Goal: Task Accomplishment & Management: Manage account settings

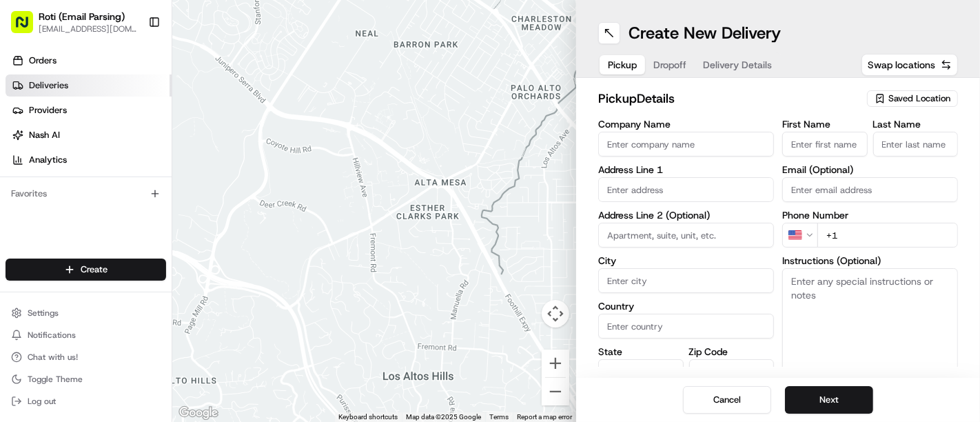
click at [53, 83] on span "Deliveries" at bounding box center [48, 85] width 39 height 12
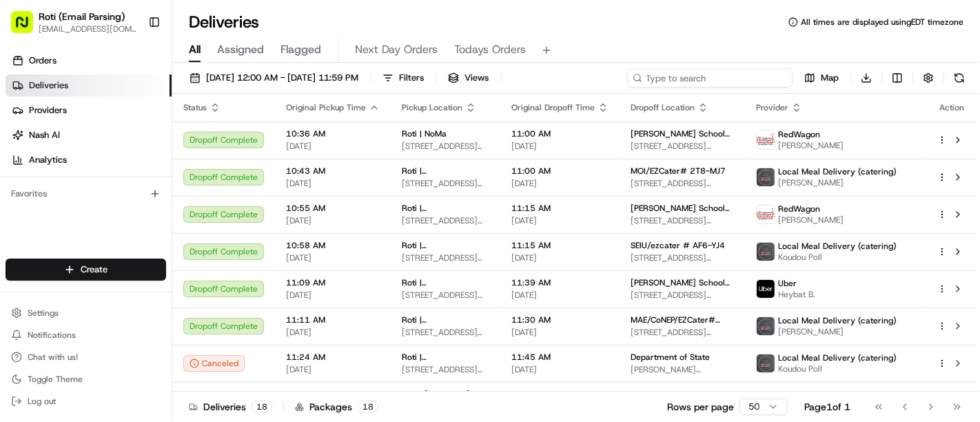
click at [730, 83] on input at bounding box center [709, 77] width 165 height 19
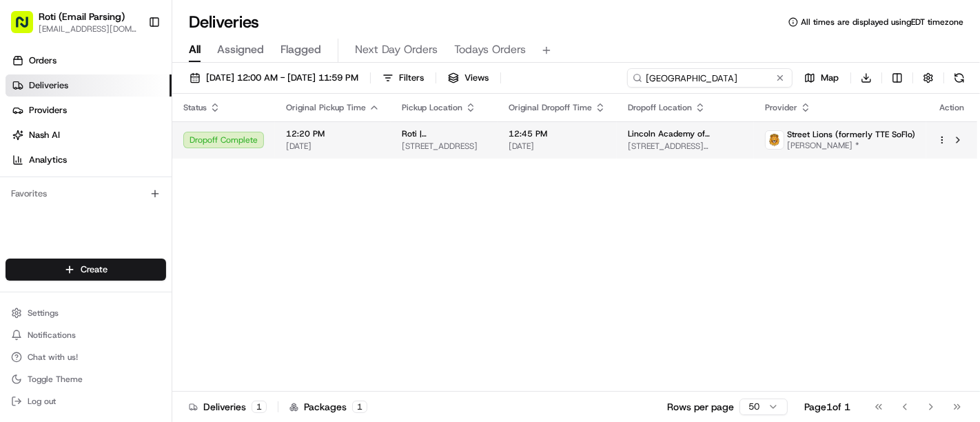
type input "[GEOGRAPHIC_DATA]"
click at [942, 141] on html "Roti (Email Parsing) [EMAIL_ADDRESS][DOMAIN_NAME] Toggle Sidebar Orders Deliver…" at bounding box center [490, 211] width 980 height 422
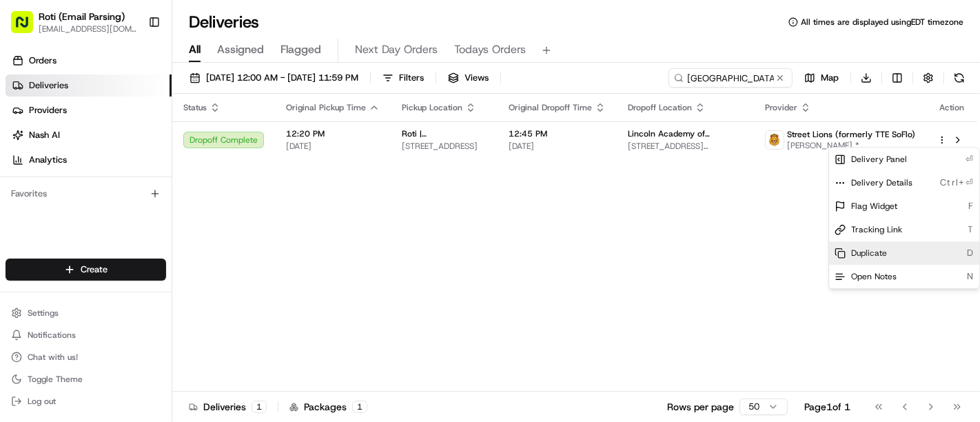
click at [888, 241] on div "Duplicate D" at bounding box center [904, 252] width 150 height 23
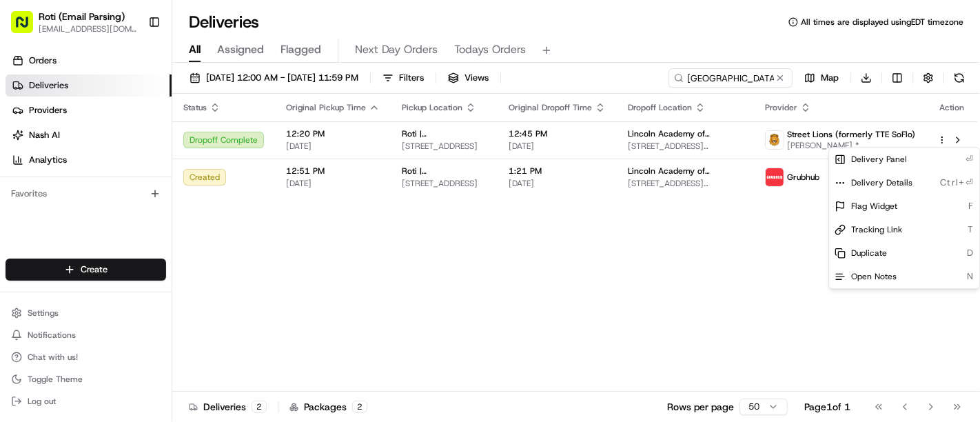
click at [513, 245] on html "Roti (Email Parsing) [EMAIL_ADDRESS][DOMAIN_NAME] Toggle Sidebar Orders Deliver…" at bounding box center [490, 211] width 980 height 422
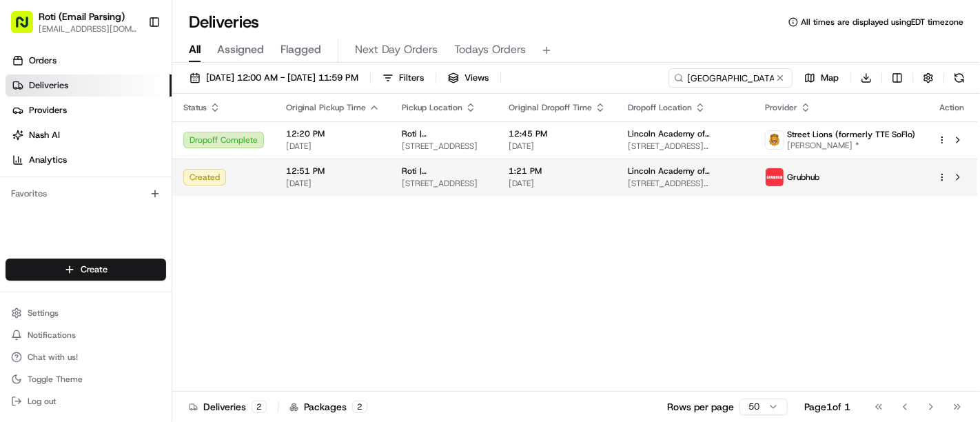
click at [792, 174] on span "Grubhub" at bounding box center [803, 177] width 32 height 11
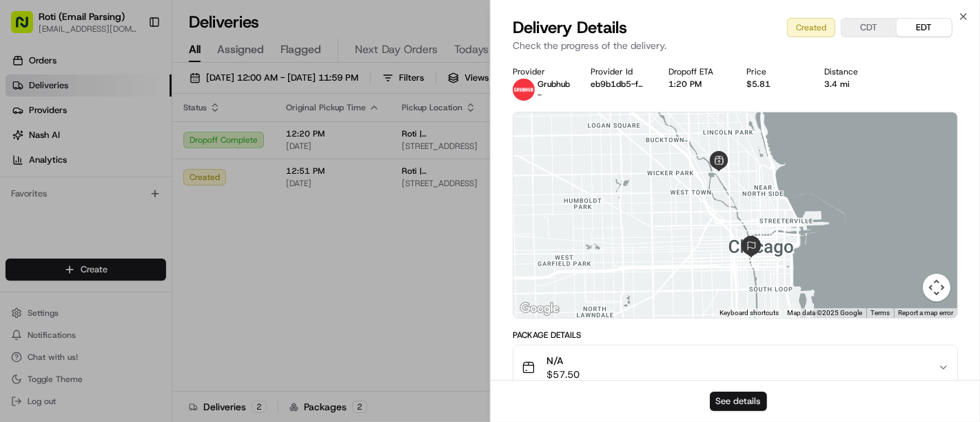
click at [755, 399] on button "See details" at bounding box center [738, 400] width 57 height 19
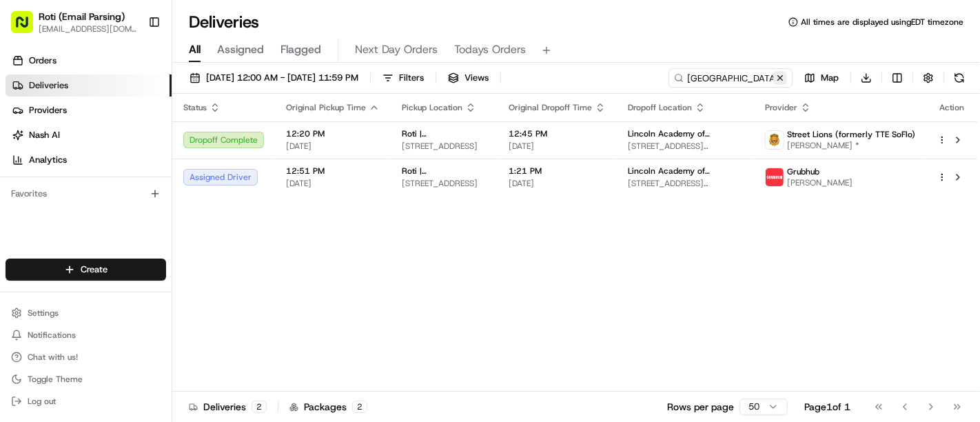
click at [776, 77] on button at bounding box center [780, 78] width 14 height 14
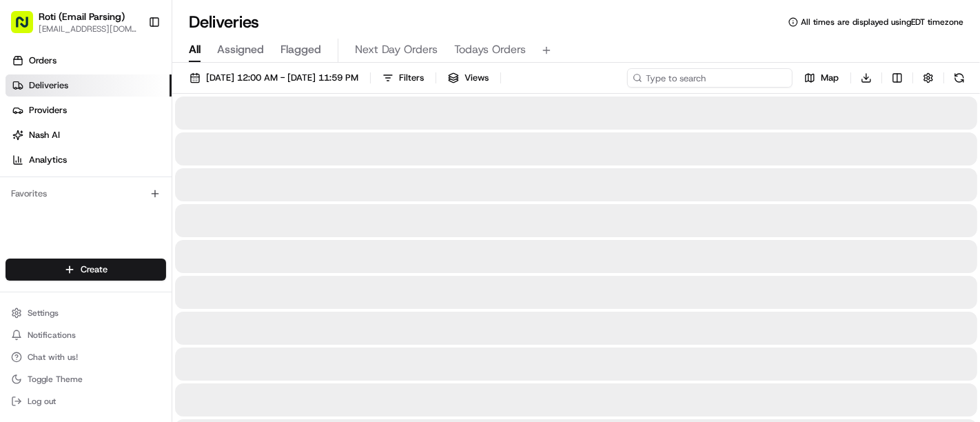
click at [776, 77] on input at bounding box center [709, 77] width 165 height 19
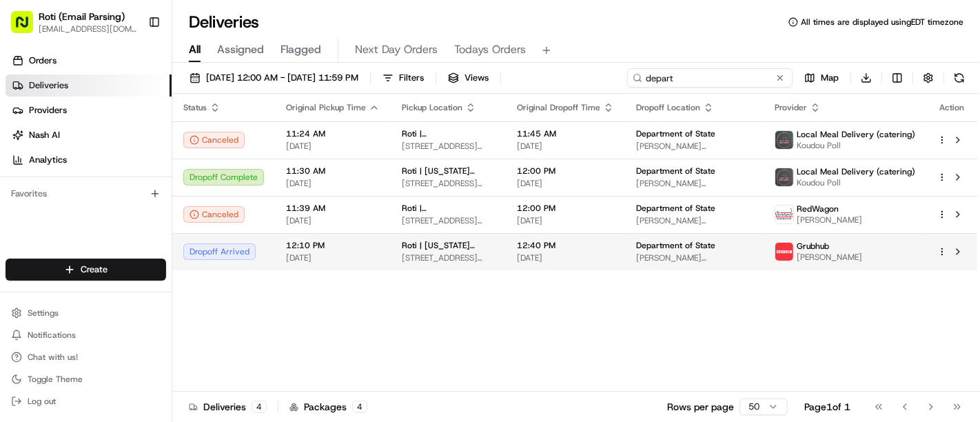
type input "depart"
click at [791, 247] on img at bounding box center [784, 251] width 18 height 18
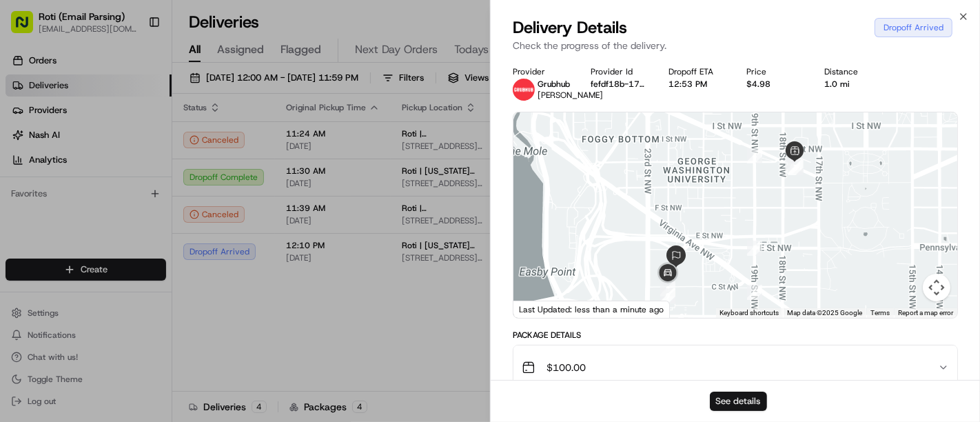
click at [745, 399] on button "See details" at bounding box center [738, 400] width 57 height 19
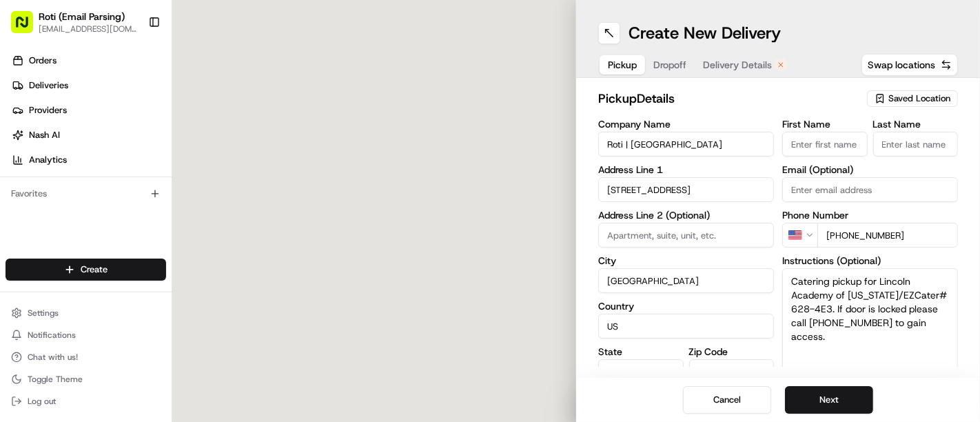
type input "[STREET_ADDRESS]"
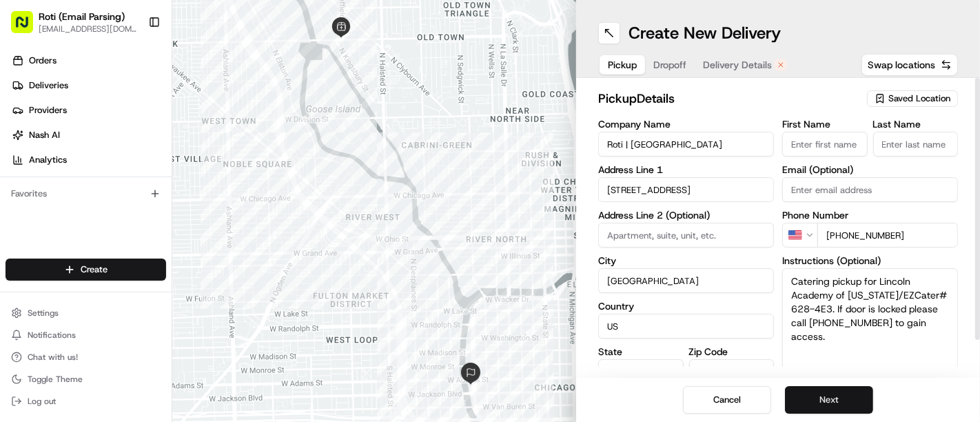
click at [811, 394] on button "Next" at bounding box center [829, 400] width 88 height 28
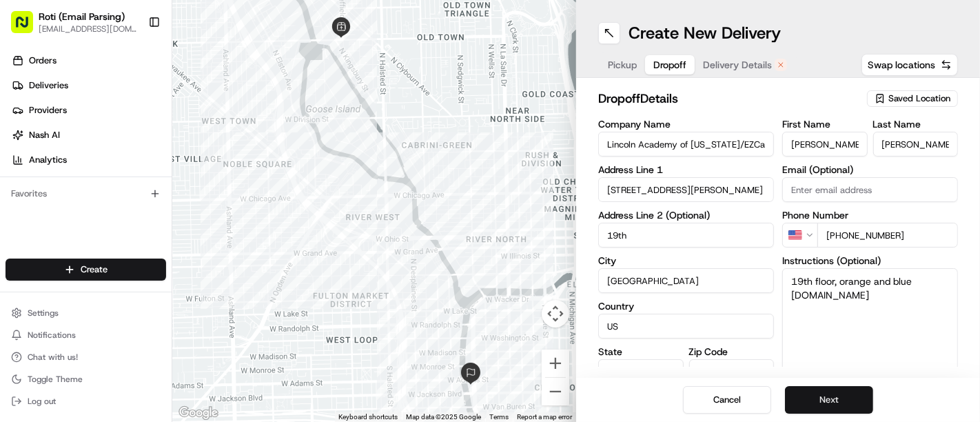
click at [811, 394] on button "Next" at bounding box center [829, 400] width 88 height 28
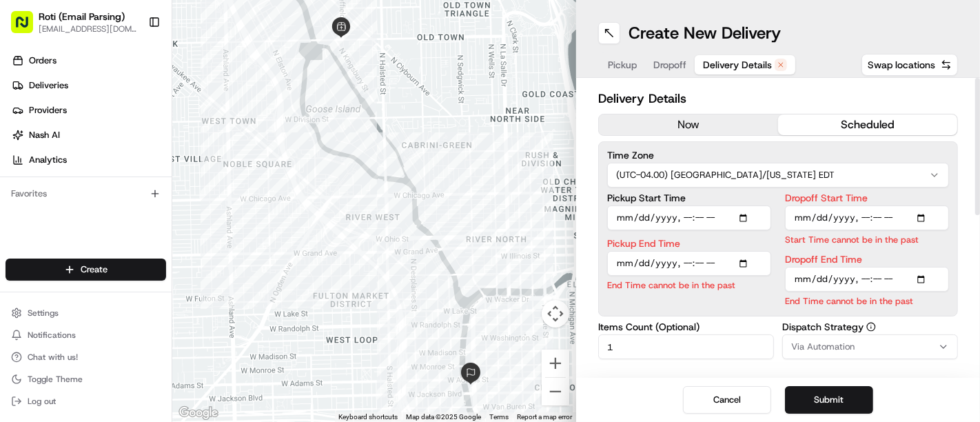
click at [639, 130] on button "now" at bounding box center [688, 124] width 179 height 21
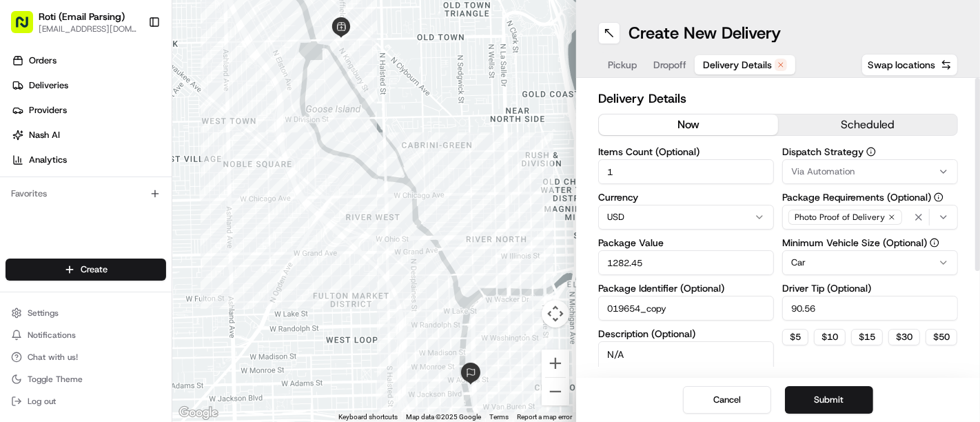
click at [816, 173] on span "Via Automation" at bounding box center [822, 171] width 63 height 12
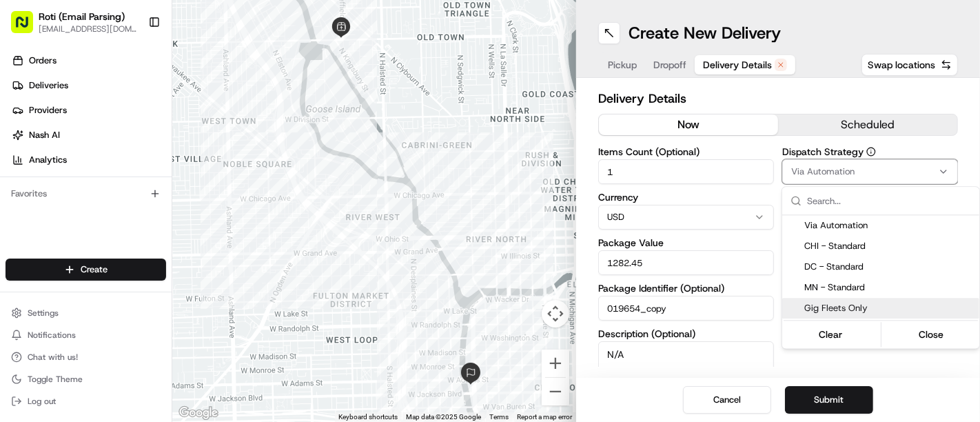
click at [845, 302] on span "Gig Fleets Only" at bounding box center [888, 308] width 169 height 12
click at [896, 333] on button "Close" at bounding box center [931, 333] width 94 height 19
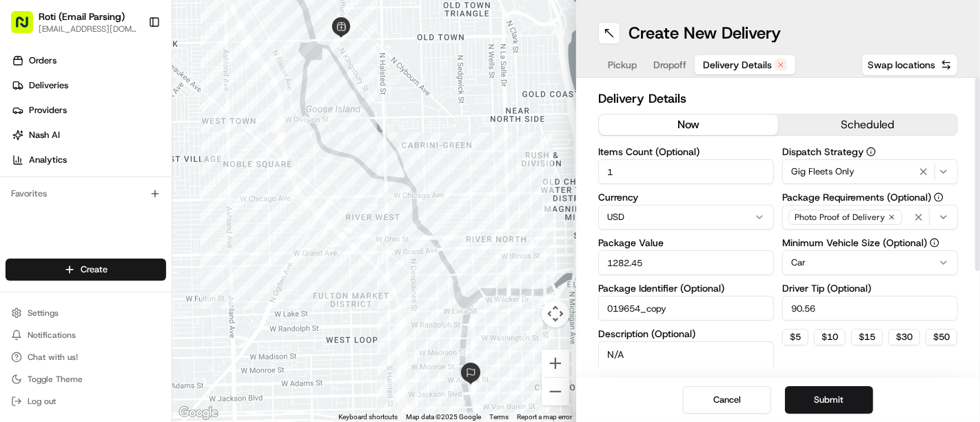
click at [844, 307] on input "90.56" at bounding box center [870, 308] width 176 height 25
type input "9"
type input "5"
drag, startPoint x: 656, startPoint y: 253, endPoint x: 514, endPoint y: 255, distance: 142.6
click at [514, 255] on div "← Move left → Move right ↑ Move up ↓ Move down + Zoom in - Zoom out Home Jump l…" at bounding box center [575, 211] width 807 height 422
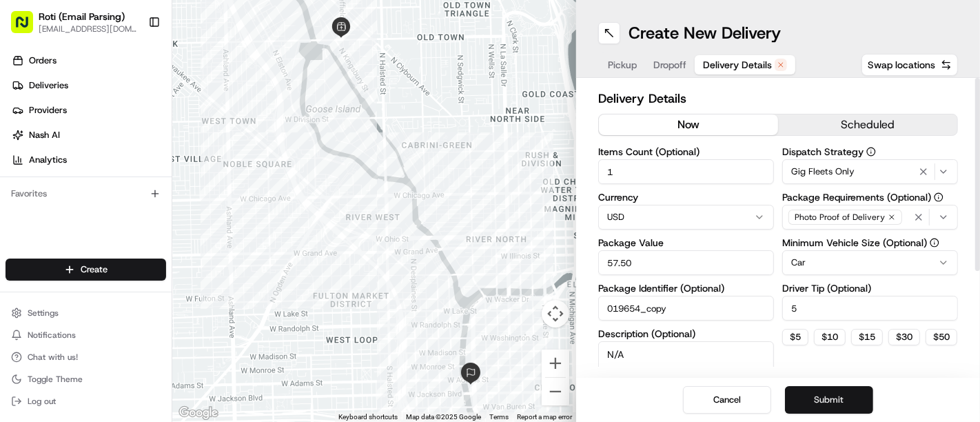
type input "57.50"
click at [825, 396] on button "Submit" at bounding box center [829, 400] width 88 height 28
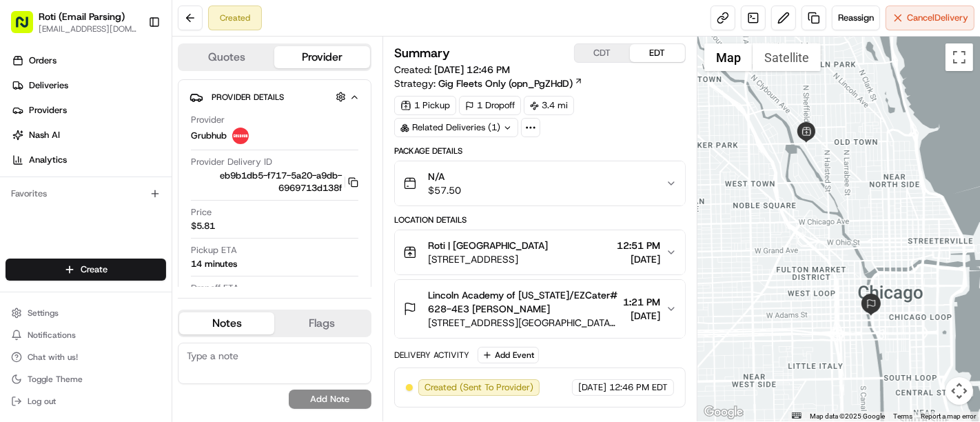
click at [641, 318] on span "[DATE]" at bounding box center [641, 316] width 37 height 14
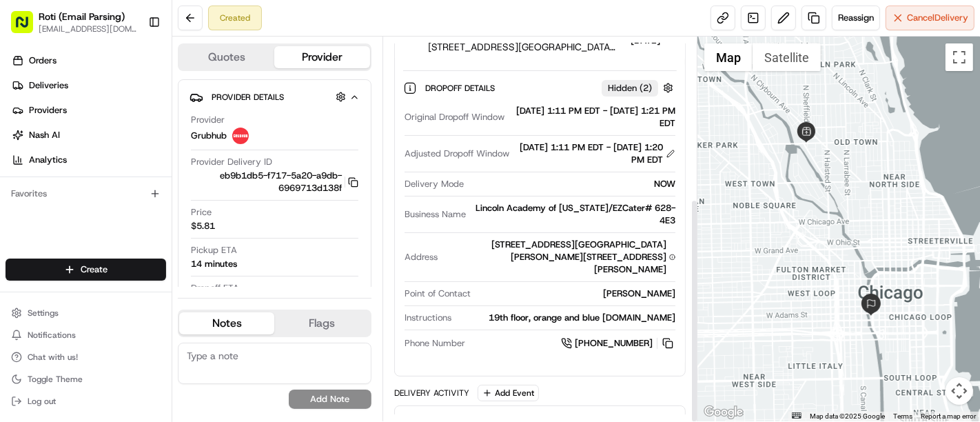
scroll to position [277, 0]
click at [192, 13] on button at bounding box center [190, 18] width 25 height 25
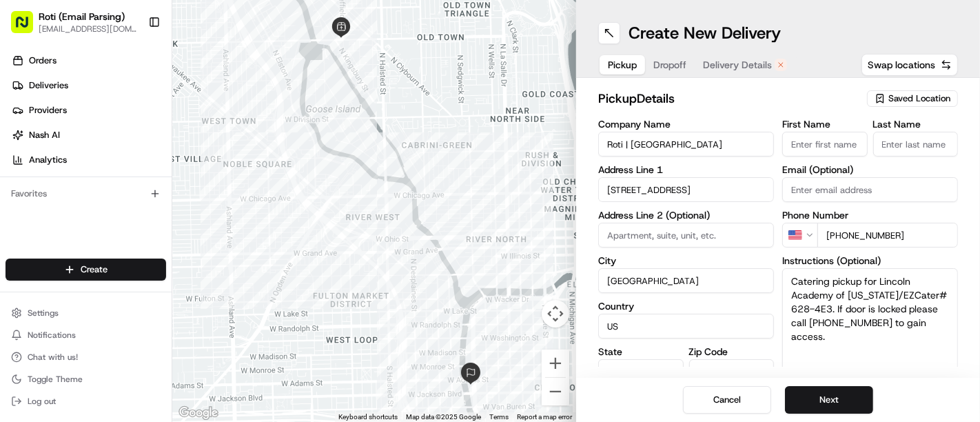
click at [24, 98] on ul "Orders Deliveries Providers Nash AI Analytics" at bounding box center [89, 110] width 166 height 121
click at [23, 94] on link "Deliveries" at bounding box center [89, 85] width 166 height 22
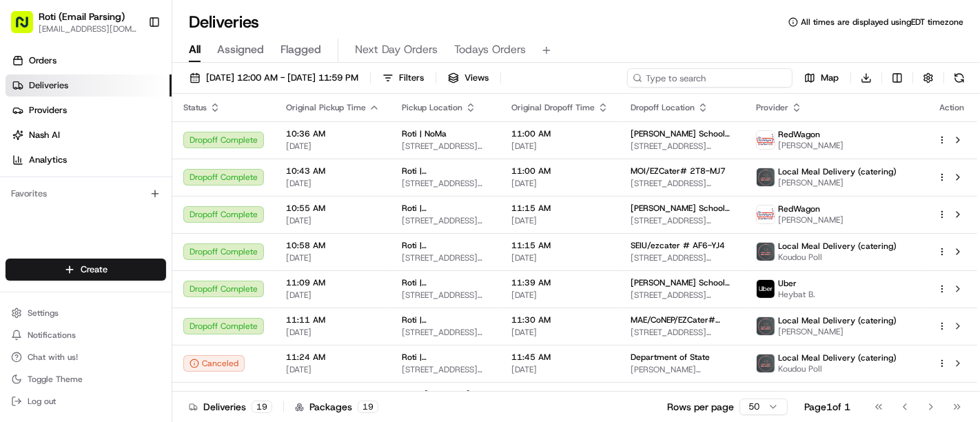
click at [701, 83] on input at bounding box center [709, 77] width 165 height 19
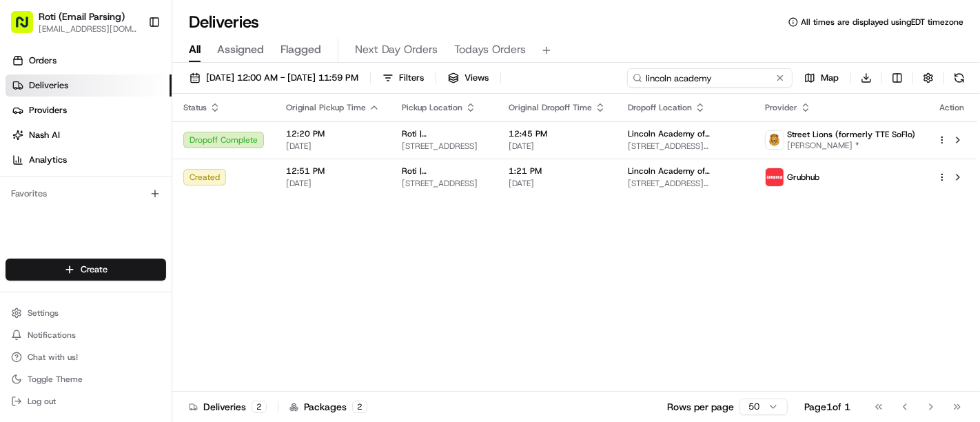
type input "lincoln academy"
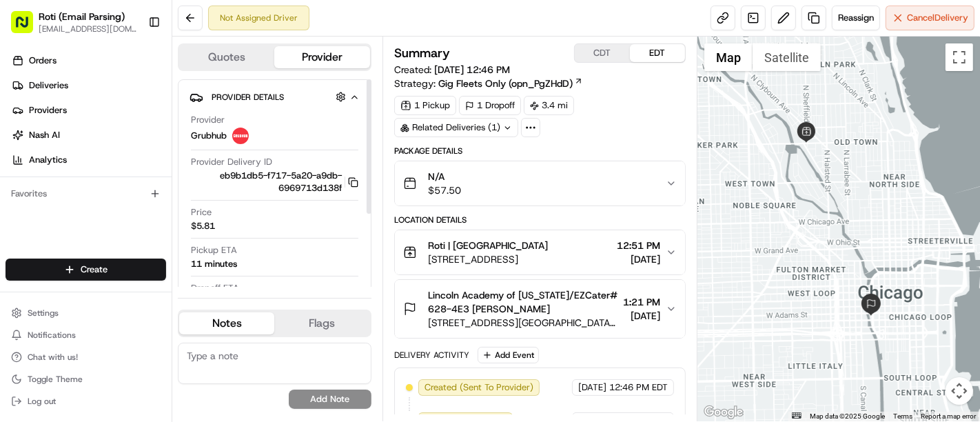
click at [239, 60] on button "Quotes" at bounding box center [226, 57] width 95 height 22
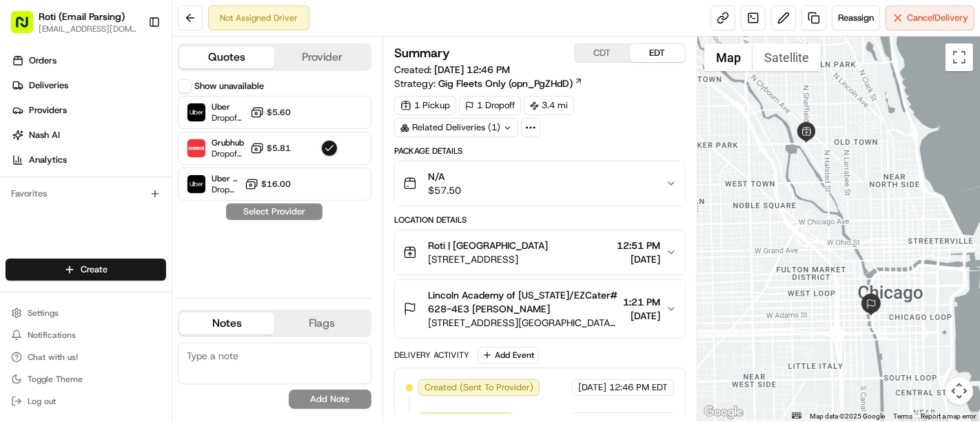
click at [604, 216] on div "Location Details" at bounding box center [539, 219] width 291 height 11
click at [187, 23] on button at bounding box center [190, 18] width 25 height 25
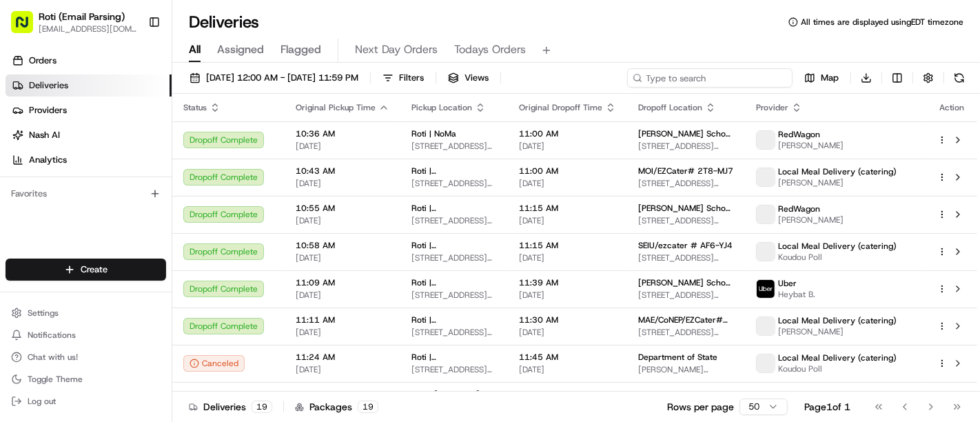
click at [736, 77] on input at bounding box center [709, 77] width 165 height 19
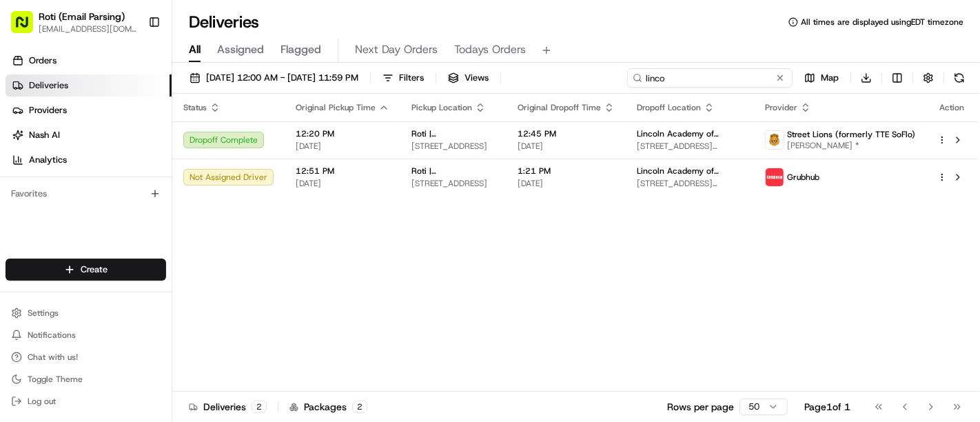
type input "linco"
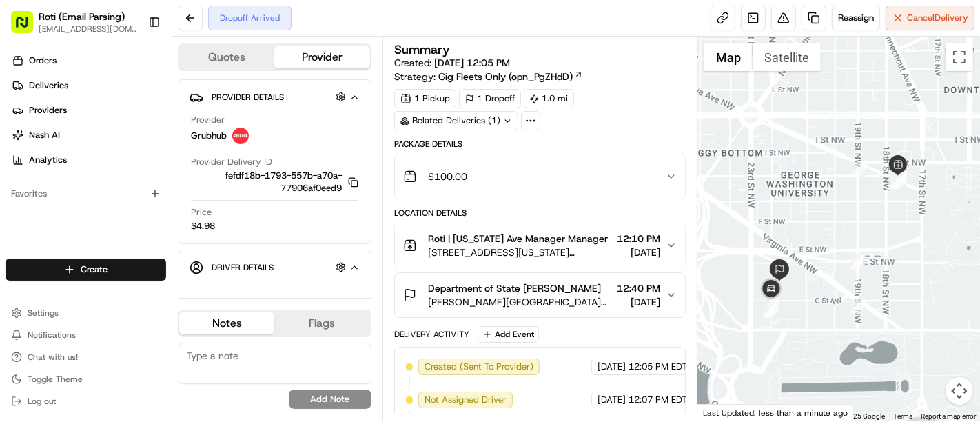
click at [665, 214] on div "Location Details" at bounding box center [539, 212] width 291 height 11
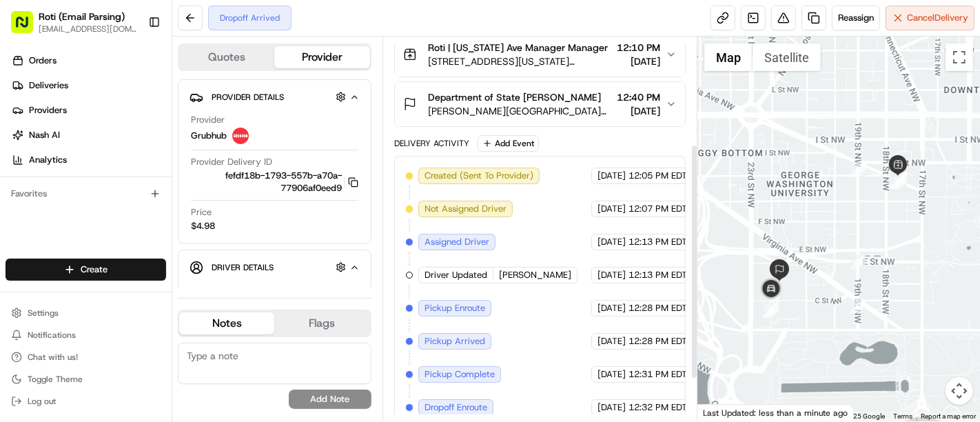
scroll to position [244, 0]
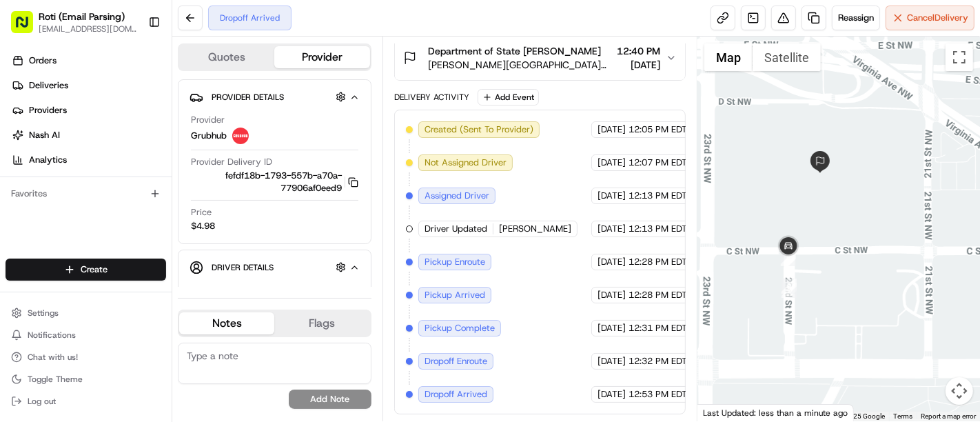
drag, startPoint x: 783, startPoint y: 326, endPoint x: 831, endPoint y: 200, distance: 135.0
click at [831, 200] on div at bounding box center [838, 229] width 282 height 384
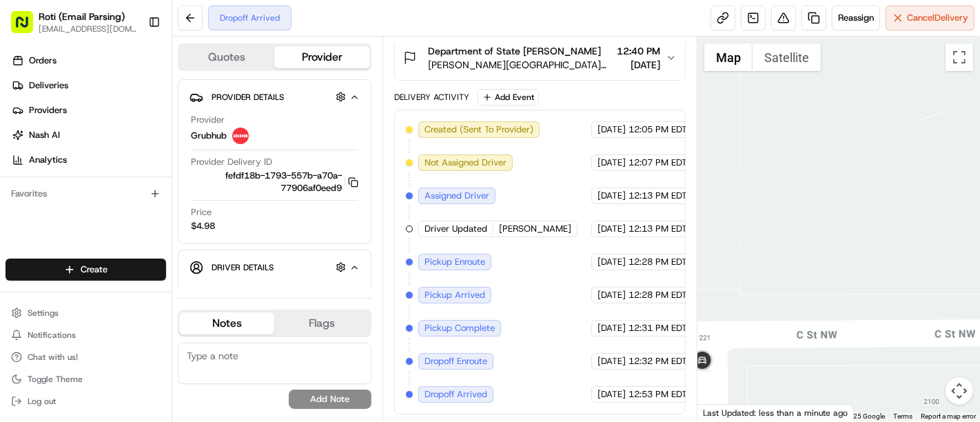
drag, startPoint x: 788, startPoint y: 189, endPoint x: 837, endPoint y: 133, distance: 74.7
click at [837, 133] on div at bounding box center [838, 229] width 282 height 384
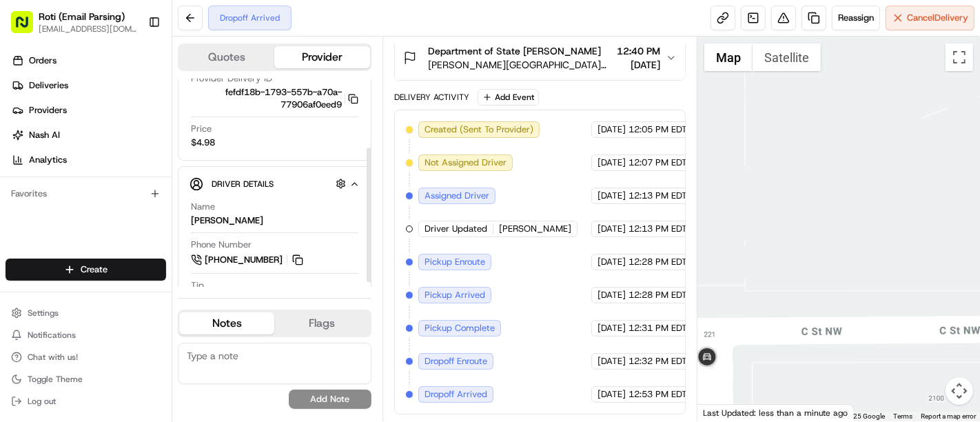
scroll to position [114, 0]
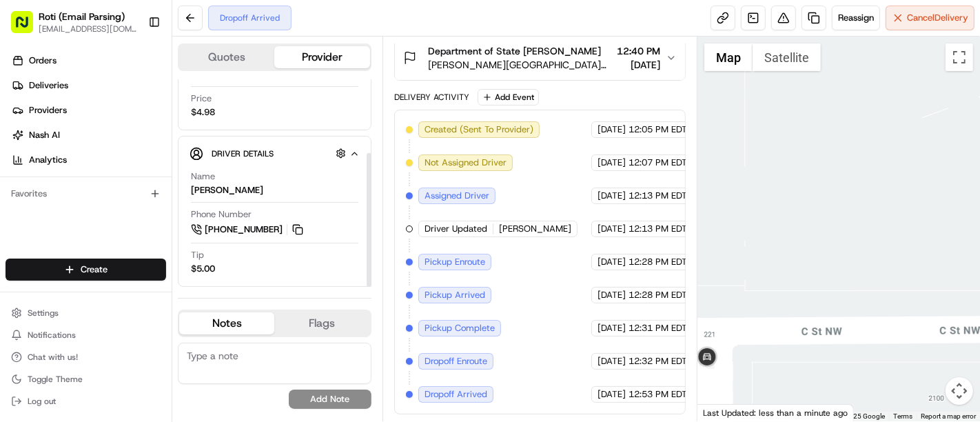
drag, startPoint x: 370, startPoint y: 188, endPoint x: 335, endPoint y: 302, distance: 119.4
click at [366, 287] on div at bounding box center [368, 220] width 5 height 134
click at [625, 65] on span "[DATE]" at bounding box center [638, 65] width 43 height 14
